Goal: Navigation & Orientation: Find specific page/section

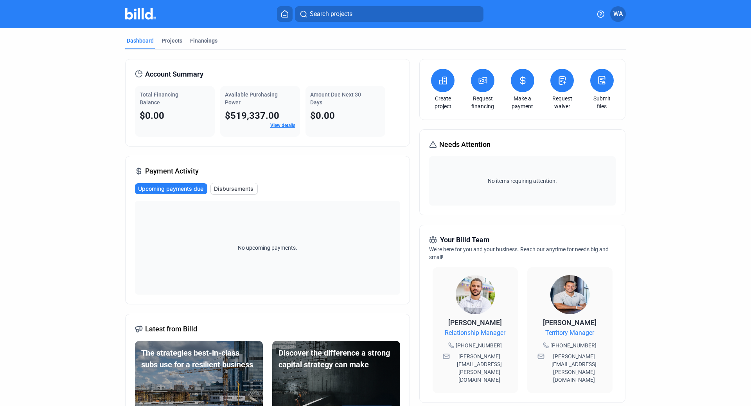
click at [688, 131] on dashboard "Dashboard Projects Financings Account Summary Total Financing Balance $0.00 Ava…" at bounding box center [376, 298] width 676 height 541
click at [356, 12] on button "Search projects" at bounding box center [389, 14] width 189 height 16
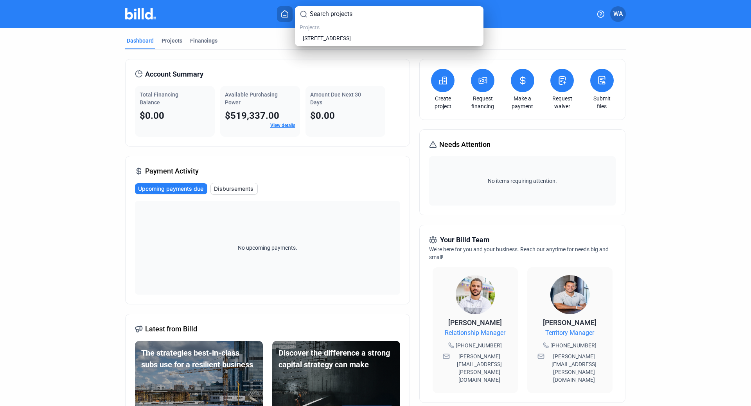
click at [78, 162] on div at bounding box center [375, 203] width 751 height 406
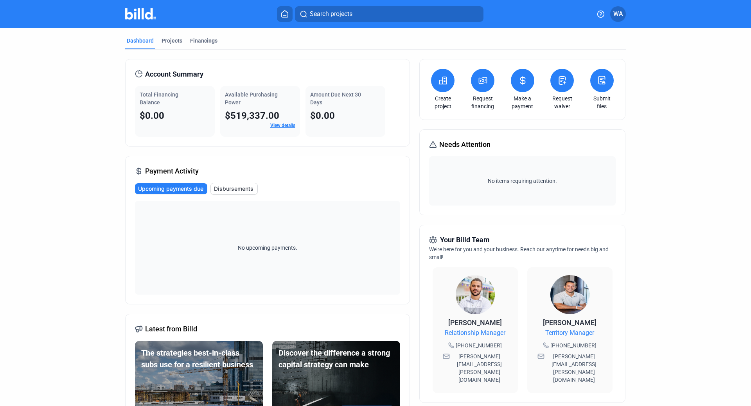
click at [702, 131] on dashboard "Dashboard Projects Financings Account Summary Total Financing Balance $0.00 Ava…" at bounding box center [376, 298] width 676 height 541
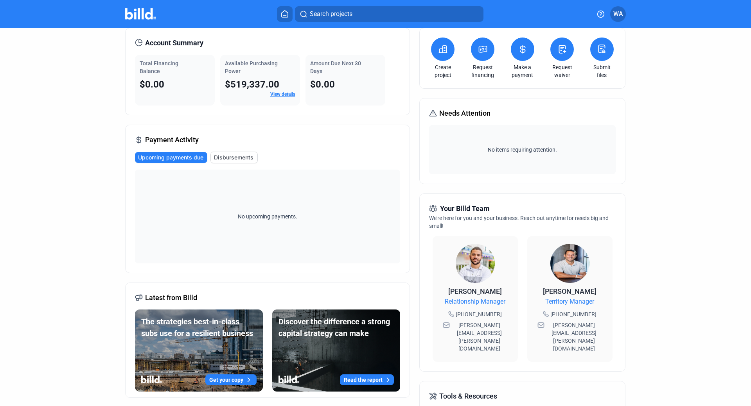
scroll to position [78, 0]
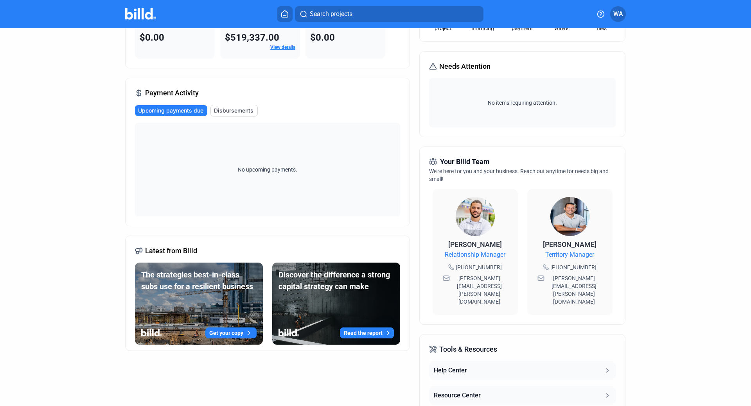
click at [699, 89] on dashboard "Dashboard Projects Financings Account Summary Total Financing Balance $0.00 Ava…" at bounding box center [376, 220] width 676 height 541
click at [721, 96] on div "Dashboard Projects Financings Account Summary Total Financing Balance $0.00 Ava…" at bounding box center [375, 220] width 751 height 541
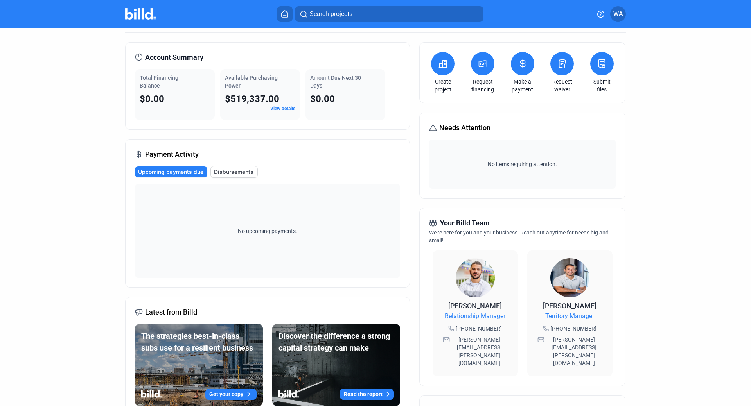
scroll to position [0, 0]
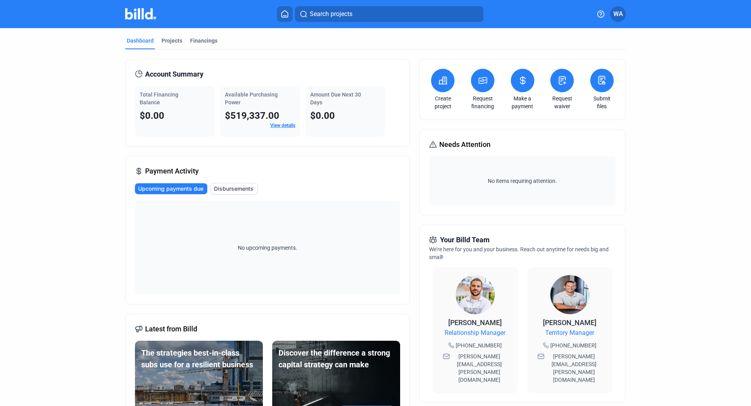
click at [693, 147] on dashboard "Dashboard Projects Financings Account Summary Total Financing Balance $0.00 Ava…" at bounding box center [376, 298] width 676 height 541
click at [706, 115] on dashboard "Dashboard Projects Financings Account Summary Total Financing Balance $0.00 Ava…" at bounding box center [376, 298] width 676 height 541
click at [659, 217] on dashboard "Dashboard Projects Financings Account Summary Total Financing Balance $0.00 Ava…" at bounding box center [376, 298] width 676 height 541
click at [693, 162] on dashboard "Dashboard Projects Financings Account Summary Total Financing Balance $0.00 Ava…" at bounding box center [376, 298] width 676 height 541
click at [676, 163] on dashboard "Dashboard Projects Financings Account Summary Total Financing Balance $0.00 Ava…" at bounding box center [376, 298] width 676 height 541
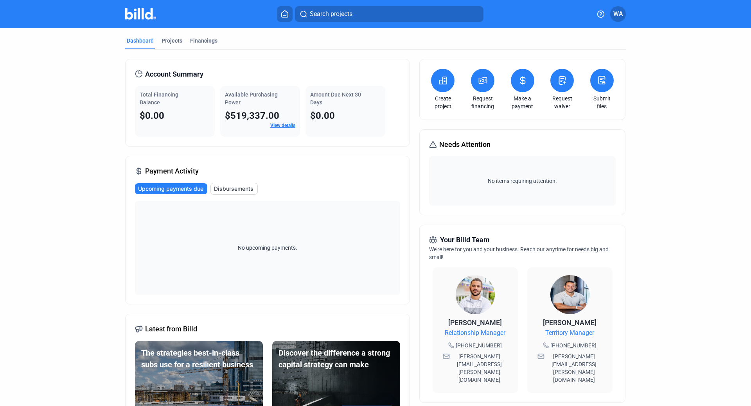
click at [343, 14] on span "Search projects" at bounding box center [331, 13] width 43 height 9
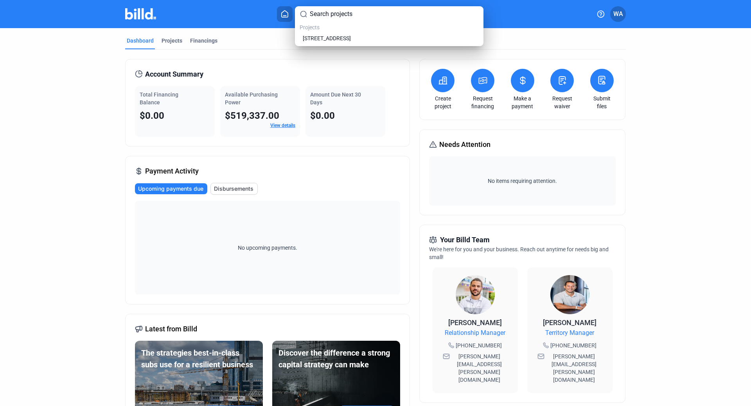
click at [676, 69] on div at bounding box center [375, 203] width 751 height 406
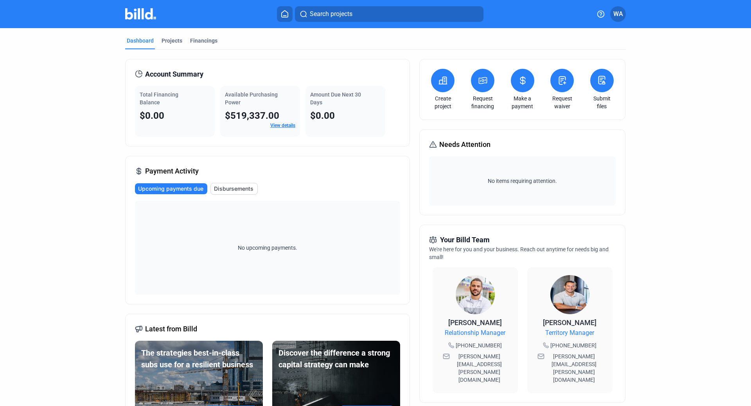
click at [733, 73] on div "Dashboard Projects Financings Account Summary Total Financing Balance $0.00 Ava…" at bounding box center [375, 298] width 751 height 541
click at [287, 12] on icon at bounding box center [285, 13] width 8 height 7
click at [658, 117] on dashboard "Dashboard Projects Financings Account Summary Total Financing Balance $0.00 Ava…" at bounding box center [376, 298] width 676 height 541
